Goal: Information Seeking & Learning: Learn about a topic

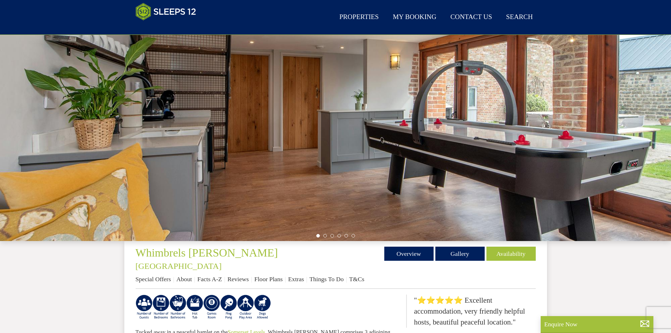
scroll to position [157, 0]
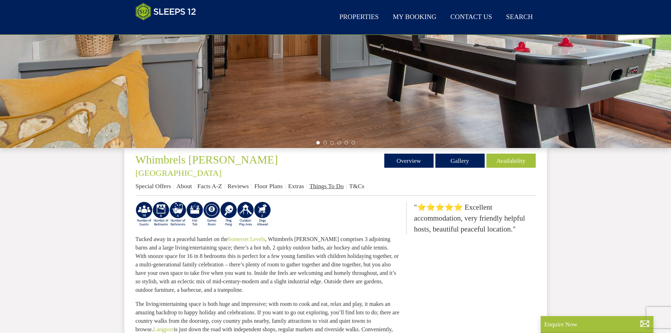
click at [322, 182] on link "Things To Do" at bounding box center [326, 185] width 34 height 7
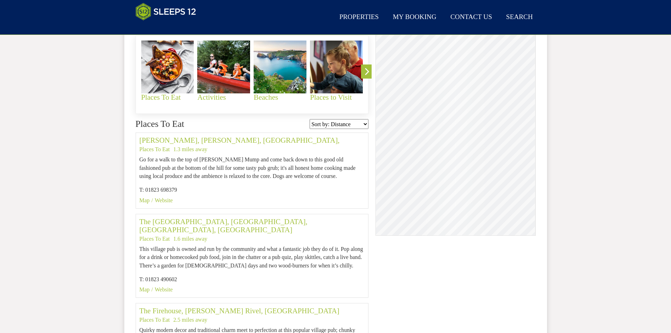
scroll to position [257, 0]
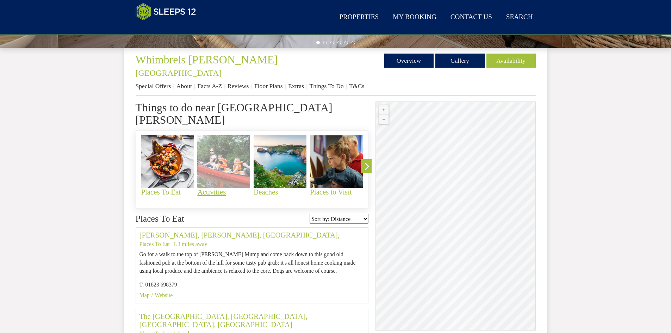
click at [212, 188] on h4 "Activities" at bounding box center [223, 192] width 53 height 8
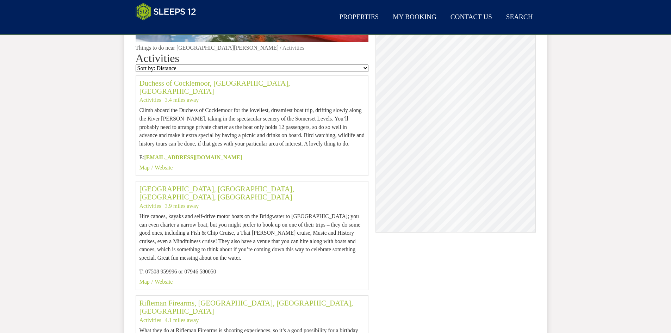
scroll to position [404, 0]
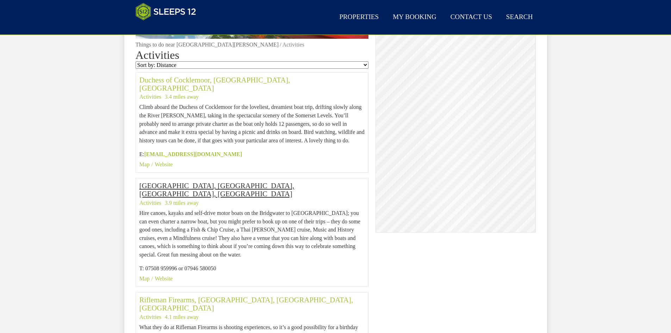
click at [260, 181] on link "[GEOGRAPHIC_DATA], [GEOGRAPHIC_DATA], [GEOGRAPHIC_DATA], [GEOGRAPHIC_DATA]" at bounding box center [216, 189] width 155 height 16
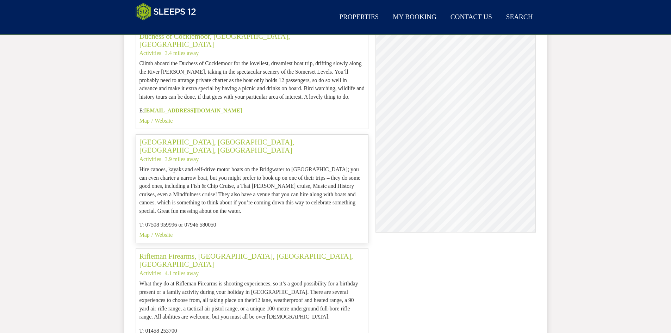
scroll to position [443, 0]
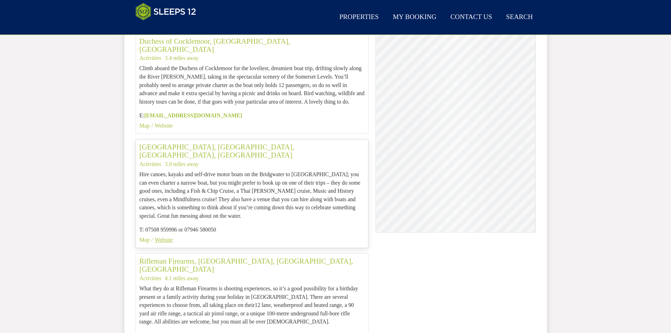
click at [163, 237] on link "Website" at bounding box center [164, 240] width 18 height 6
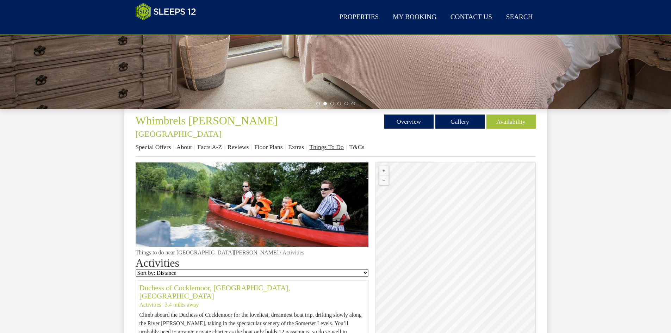
click at [319, 143] on link "Things To Do" at bounding box center [326, 146] width 34 height 7
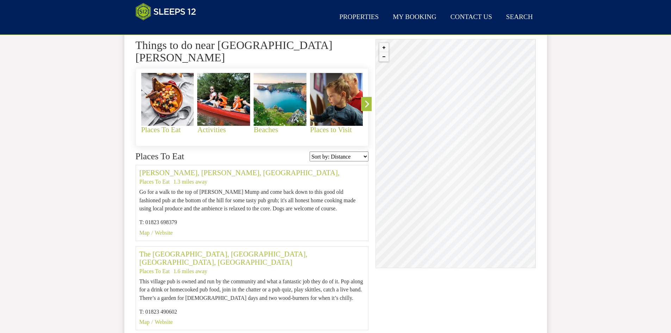
scroll to position [323, 0]
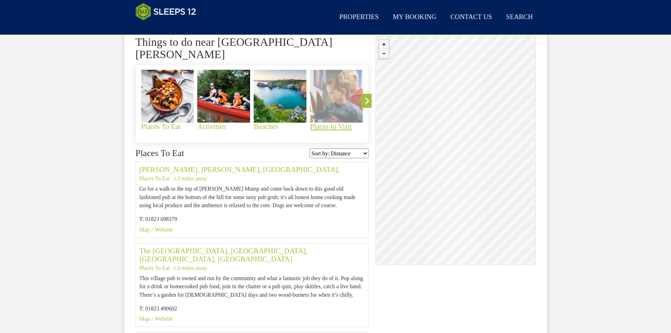
click at [325, 123] on h4 "Places to Visit" at bounding box center [336, 127] width 53 height 8
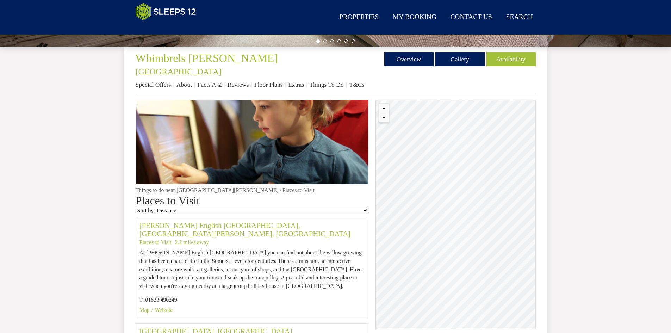
scroll to position [330, 0]
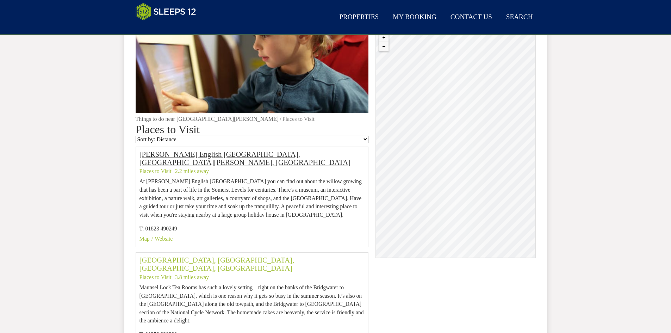
click at [175, 150] on link "[PERSON_NAME] English [GEOGRAPHIC_DATA], [GEOGRAPHIC_DATA][PERSON_NAME], [GEOGR…" at bounding box center [244, 158] width 211 height 16
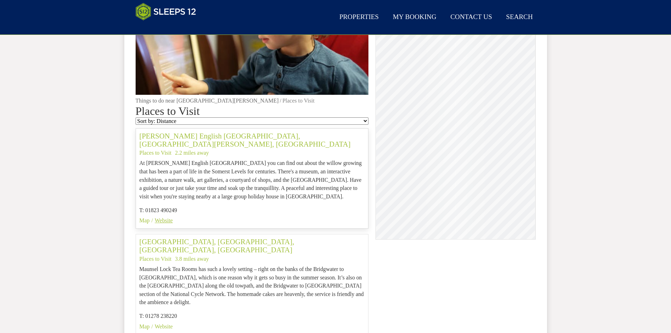
click at [165, 217] on link "Website" at bounding box center [164, 220] width 18 height 6
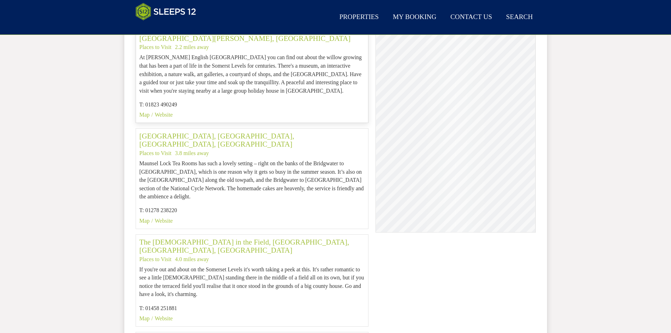
scroll to position [243, 0]
